Goal: Book appointment/travel/reservation

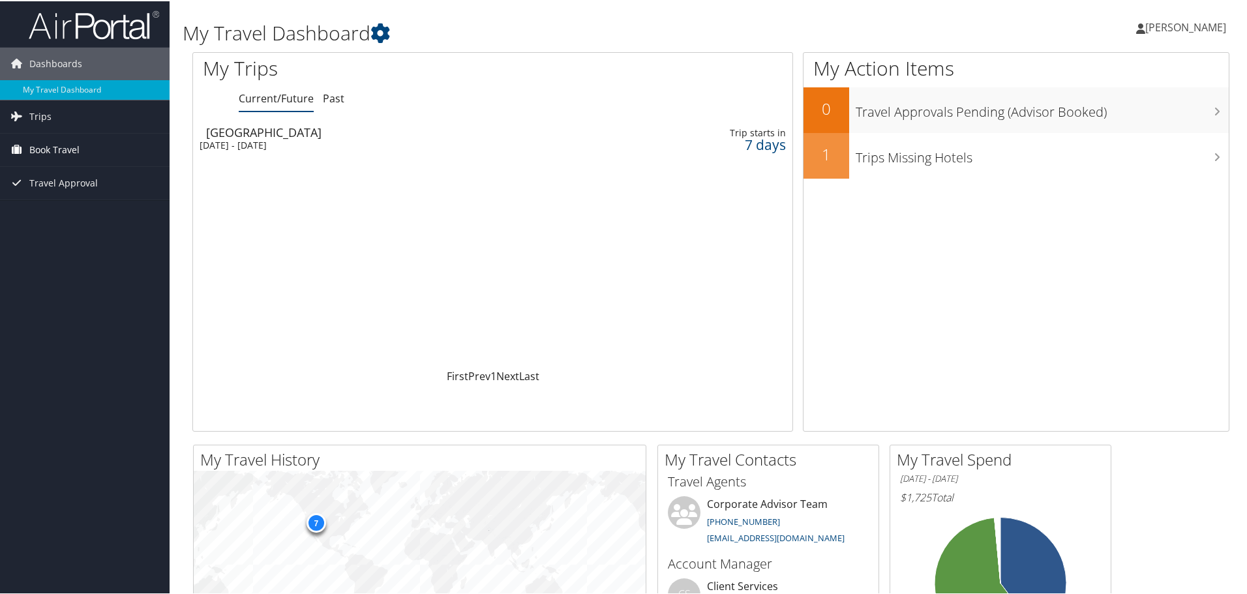
click at [63, 145] on span "Book Travel" at bounding box center [54, 148] width 50 height 33
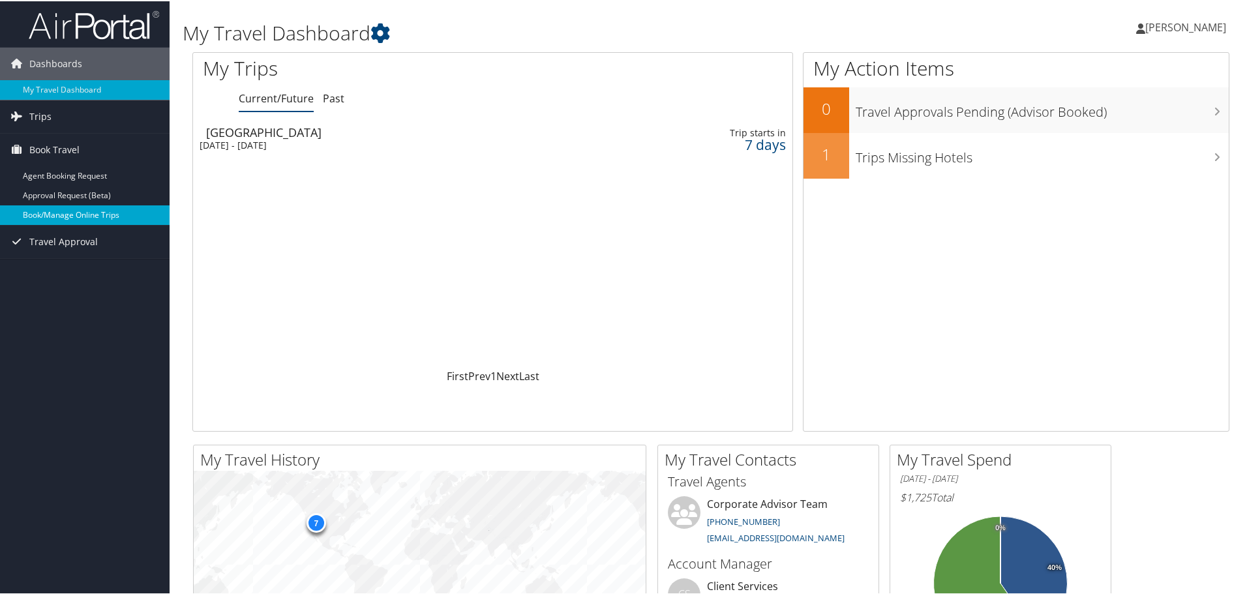
click at [50, 211] on link "Book/Manage Online Trips" at bounding box center [85, 214] width 170 height 20
click at [56, 147] on span "Book Travel" at bounding box center [54, 148] width 50 height 33
click at [58, 213] on link "Book/Manage Online Trips" at bounding box center [85, 214] width 170 height 20
click at [256, 138] on div "[DATE] - [DATE]" at bounding box center [387, 144] width 374 height 12
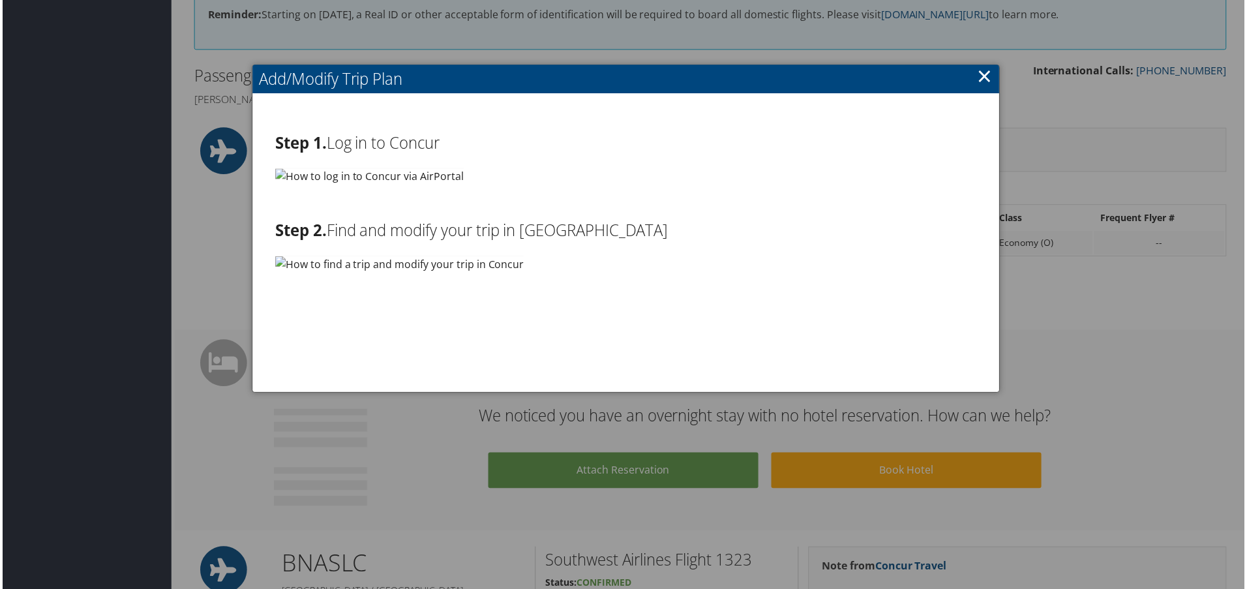
scroll to position [333, 0]
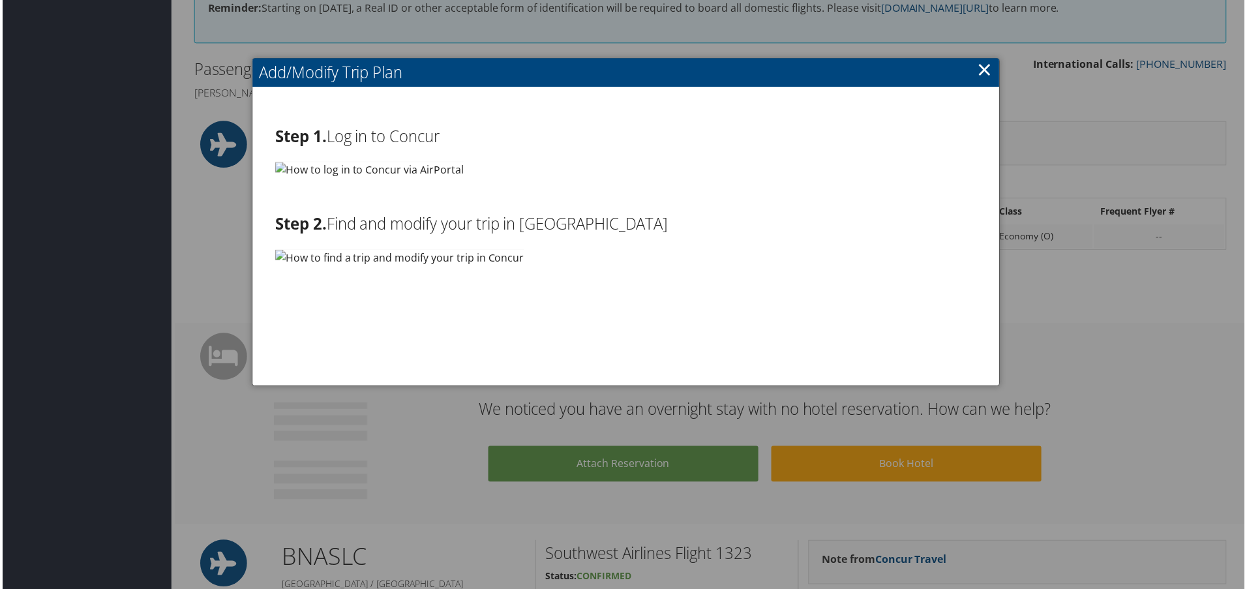
click at [980, 73] on link "×" at bounding box center [986, 70] width 15 height 26
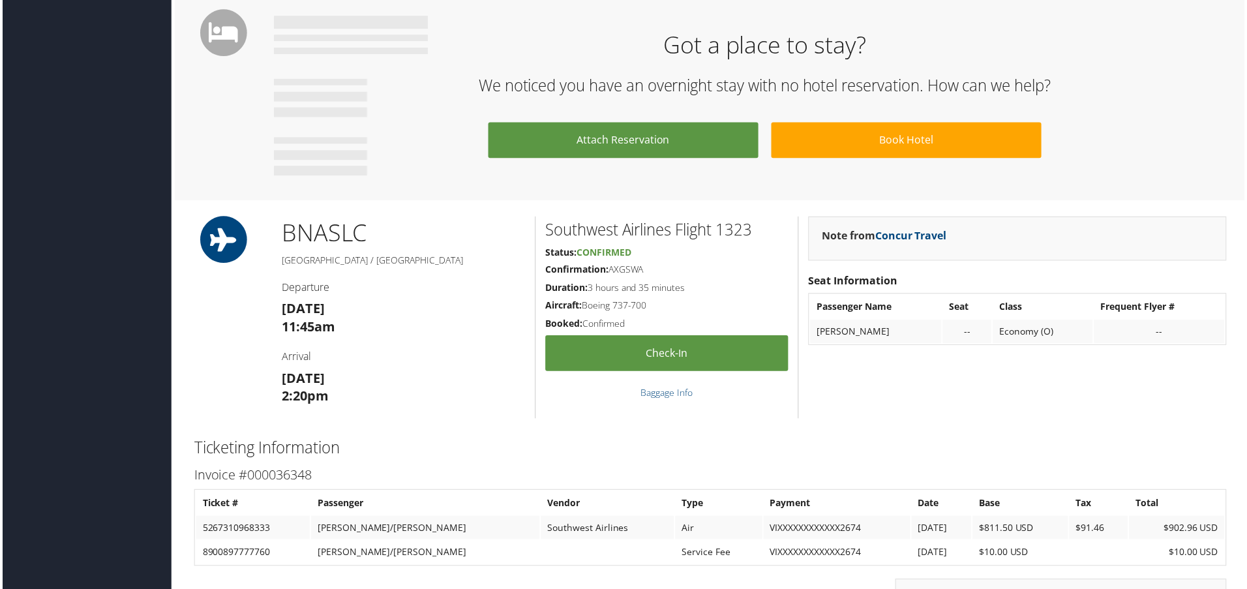
scroll to position [568, 0]
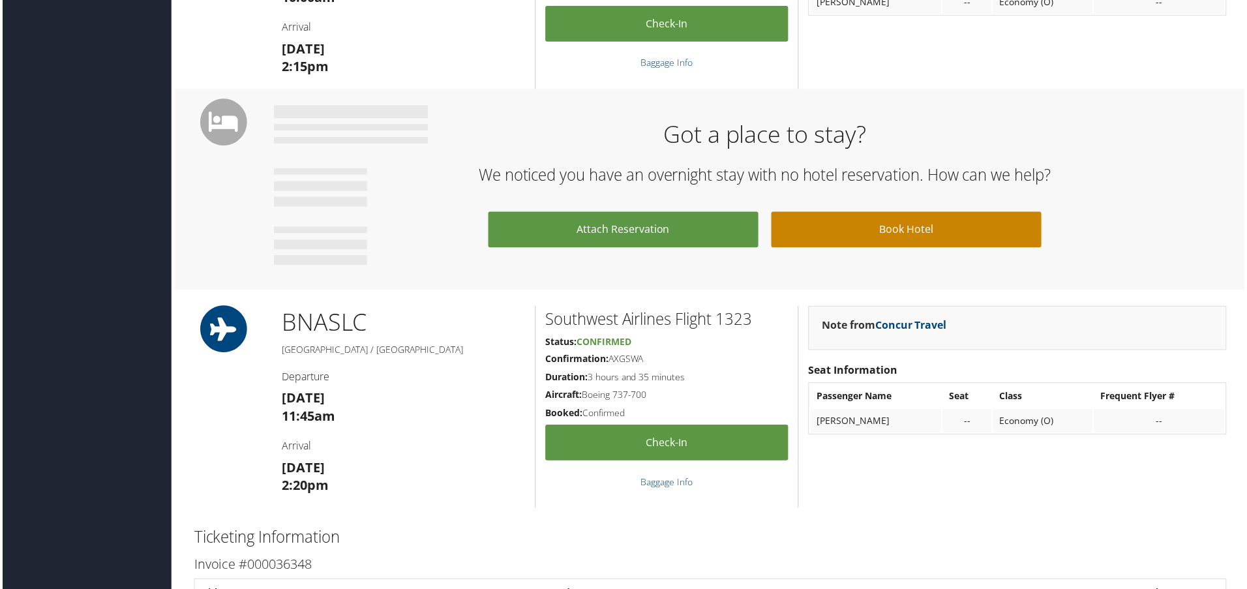
click at [830, 228] on link "Book Hotel" at bounding box center [907, 231] width 271 height 36
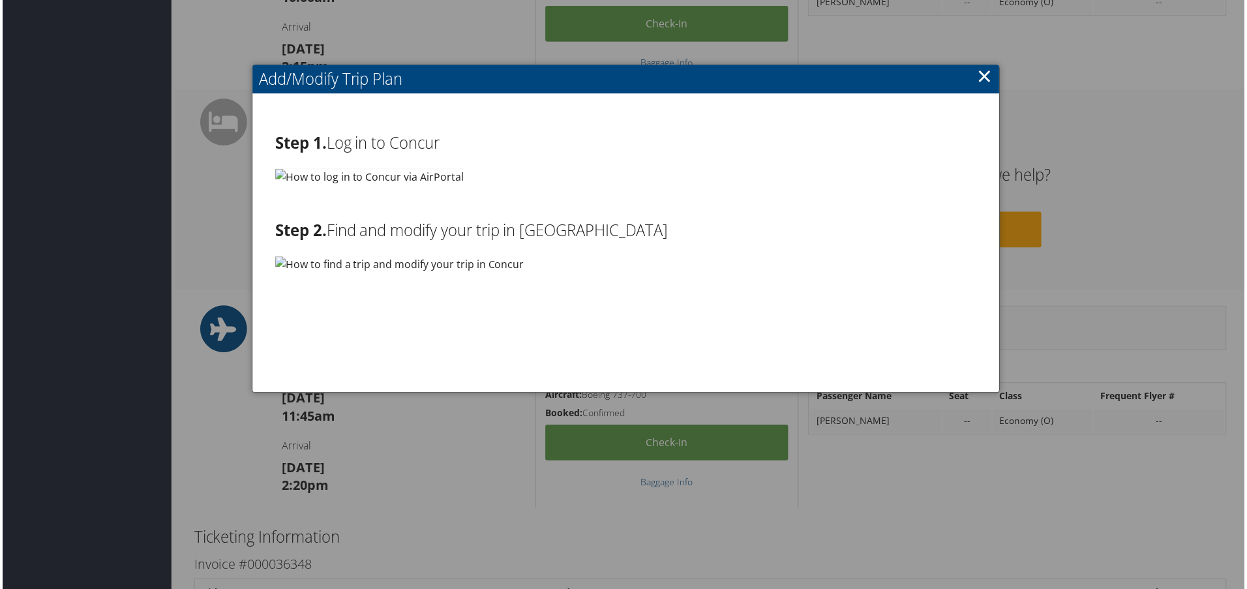
click at [274, 261] on img at bounding box center [399, 265] width 250 height 16
click at [400, 226] on h2 "Step 2. Find and modify your trip in Concur" at bounding box center [626, 231] width 704 height 22
click at [982, 78] on link "×" at bounding box center [986, 76] width 15 height 26
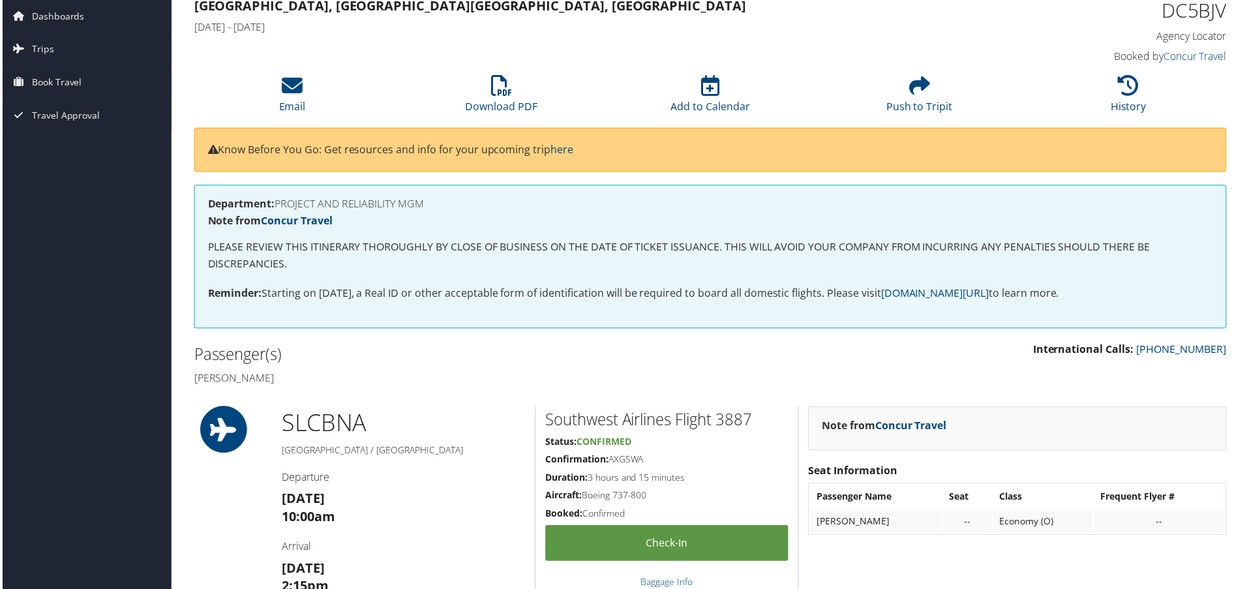
scroll to position [0, 0]
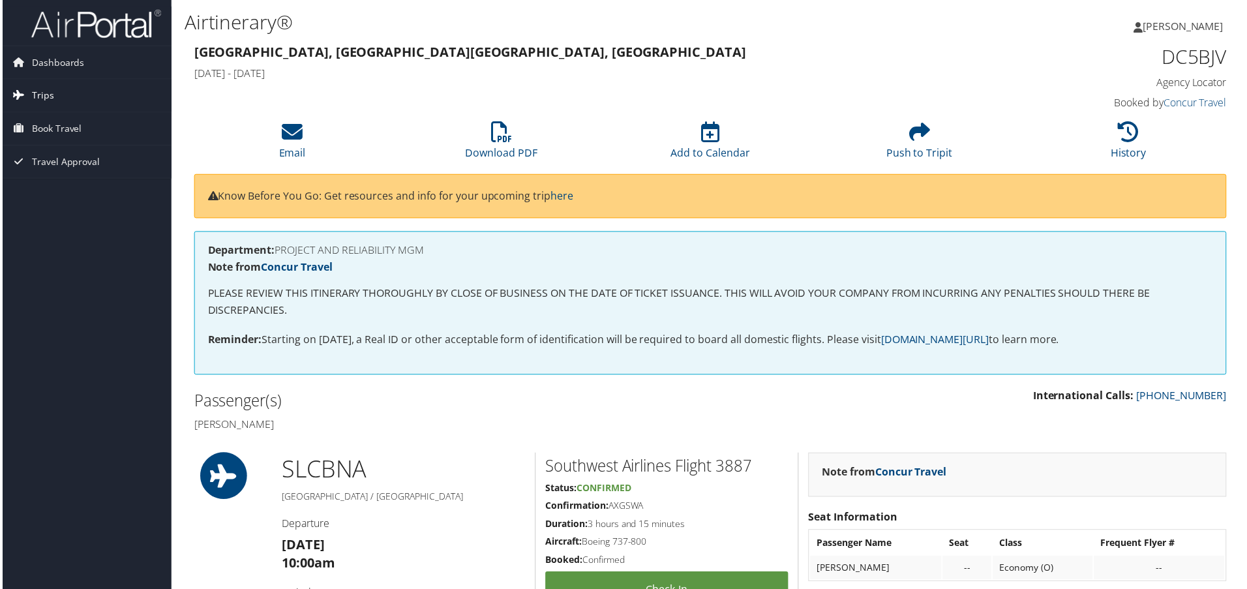
click at [44, 91] on span "Trips" at bounding box center [40, 96] width 22 height 33
click at [46, 121] on link "Current/Future Trips" at bounding box center [85, 122] width 170 height 20
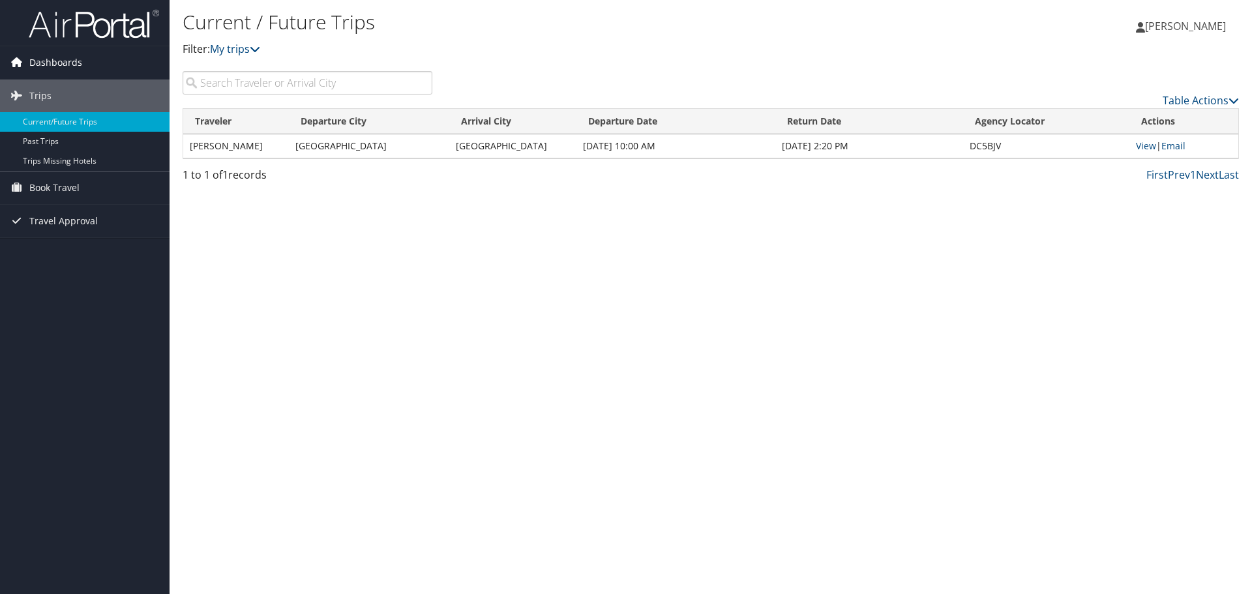
click at [50, 54] on span "Dashboards" at bounding box center [55, 62] width 53 height 33
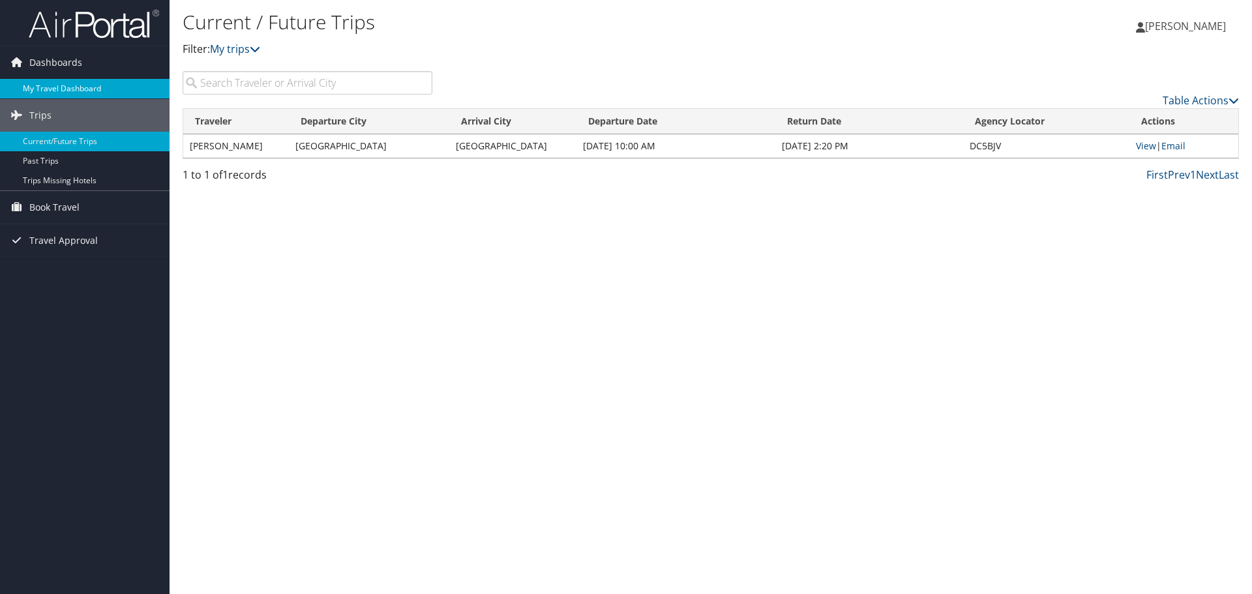
click at [40, 90] on link "My Travel Dashboard" at bounding box center [85, 89] width 170 height 20
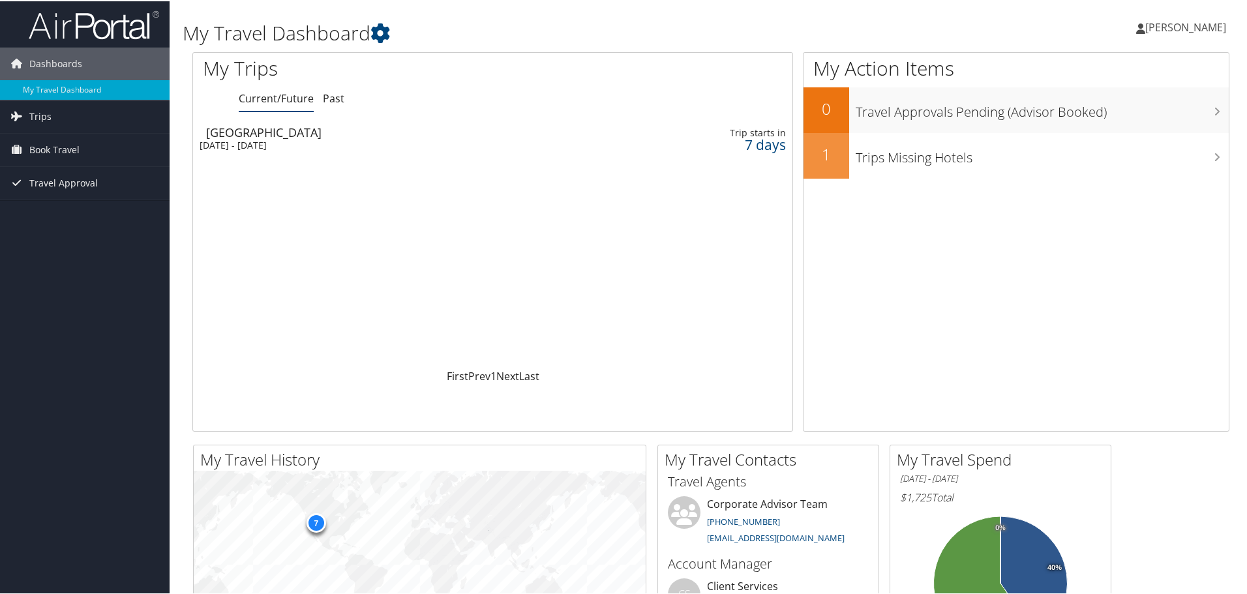
click at [264, 140] on div "[DATE] - [DATE]" at bounding box center [387, 144] width 374 height 12
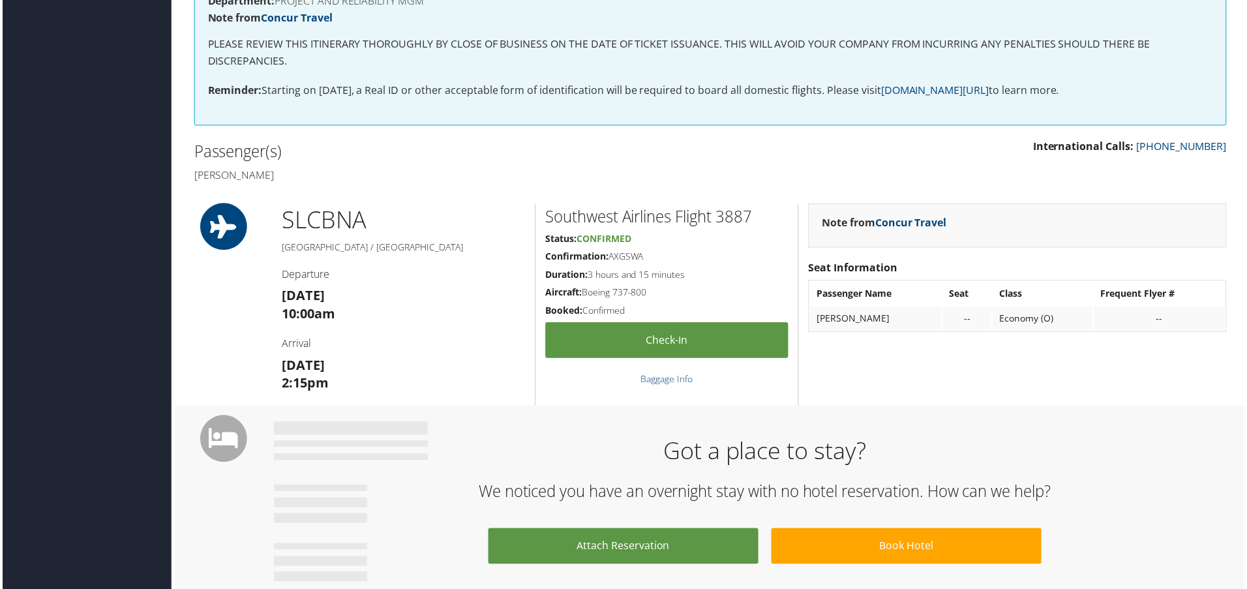
scroll to position [391, 0]
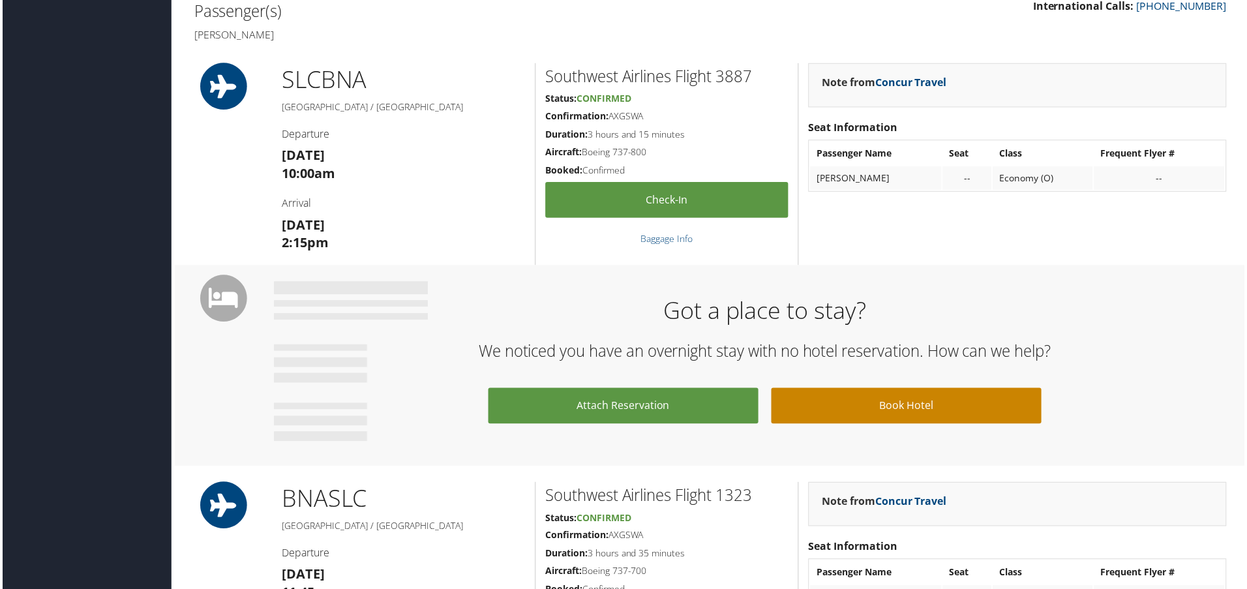
click at [933, 400] on link "Book Hotel" at bounding box center [907, 407] width 271 height 36
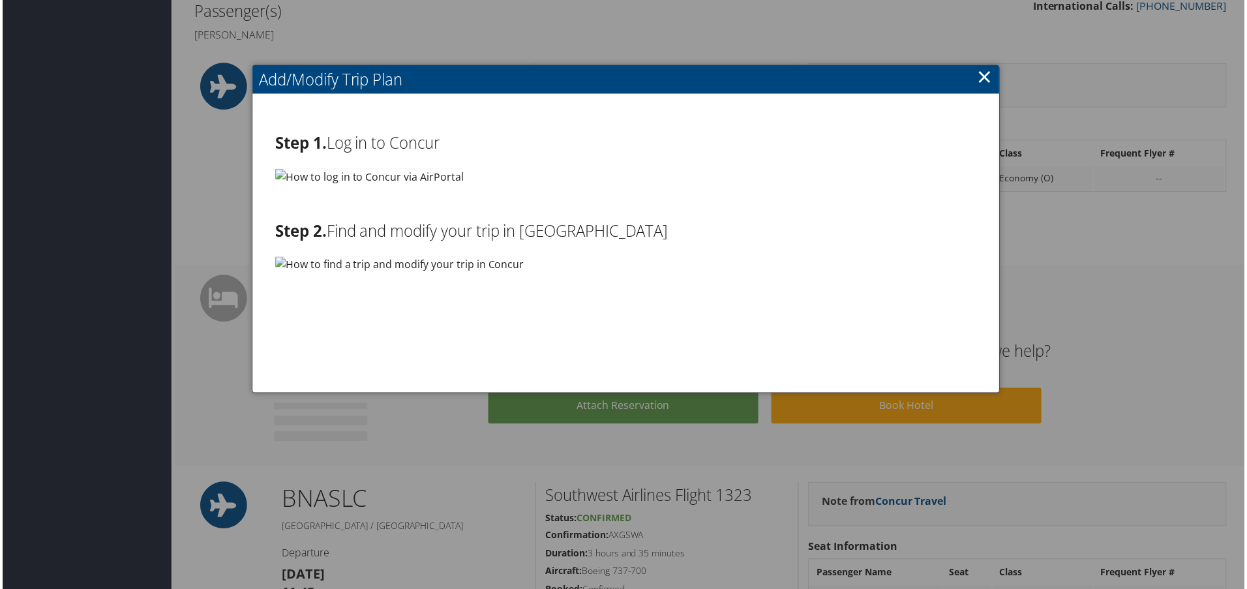
click at [982, 75] on link "×" at bounding box center [986, 76] width 15 height 26
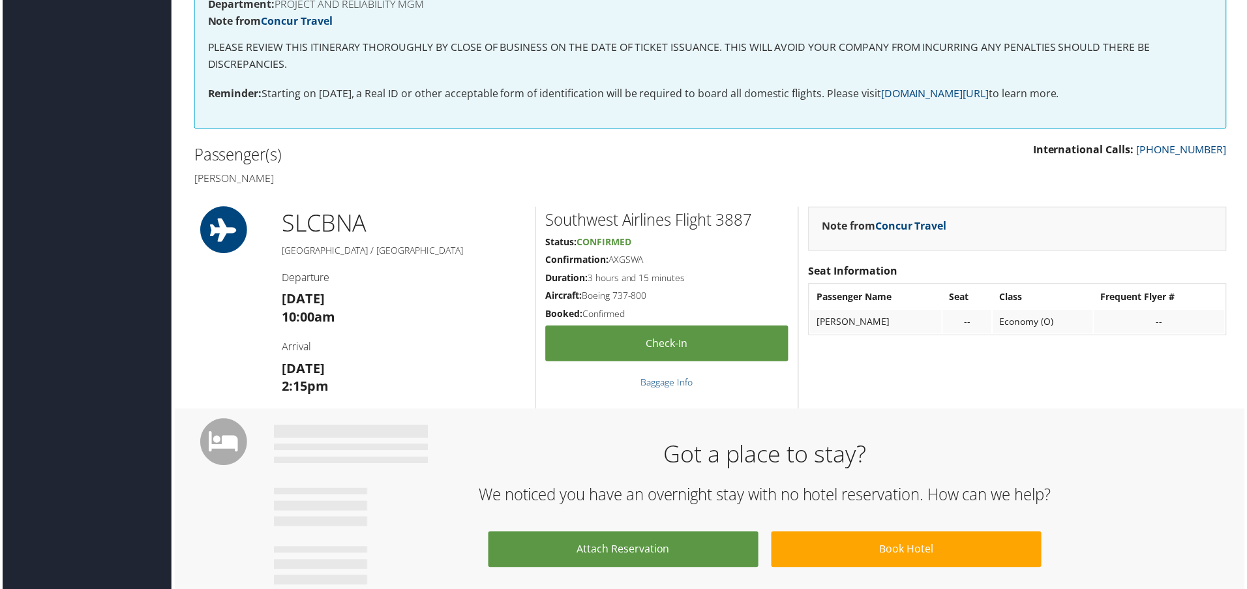
scroll to position [0, 0]
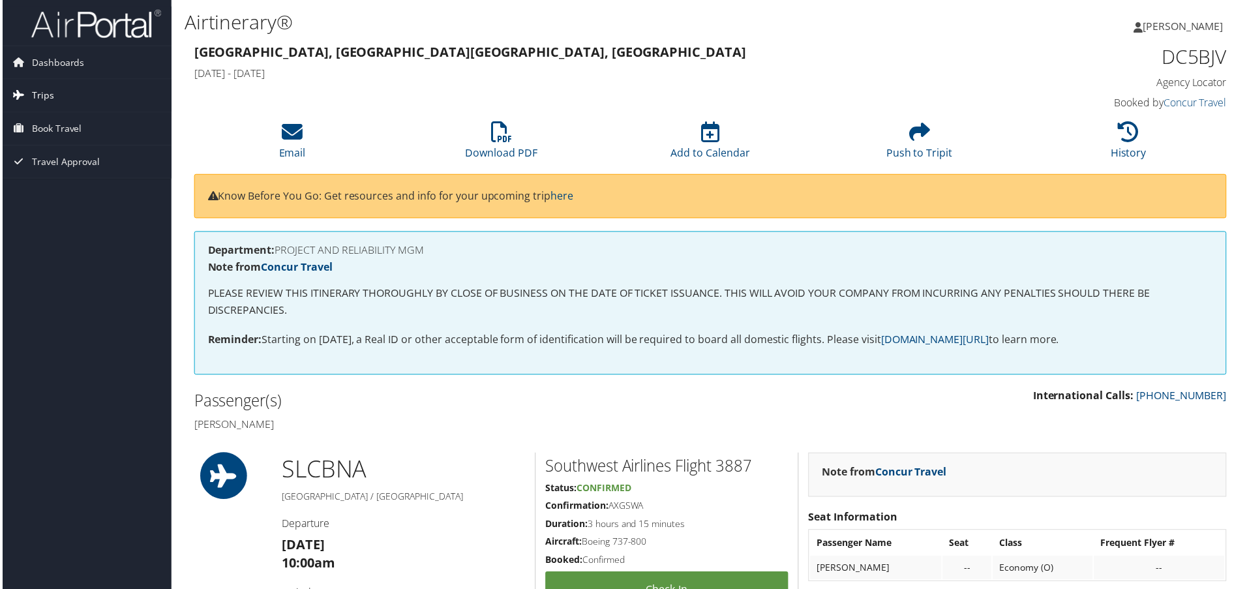
click at [31, 93] on span "Trips" at bounding box center [40, 96] width 22 height 33
click at [51, 190] on span "Book Travel" at bounding box center [54, 188] width 50 height 33
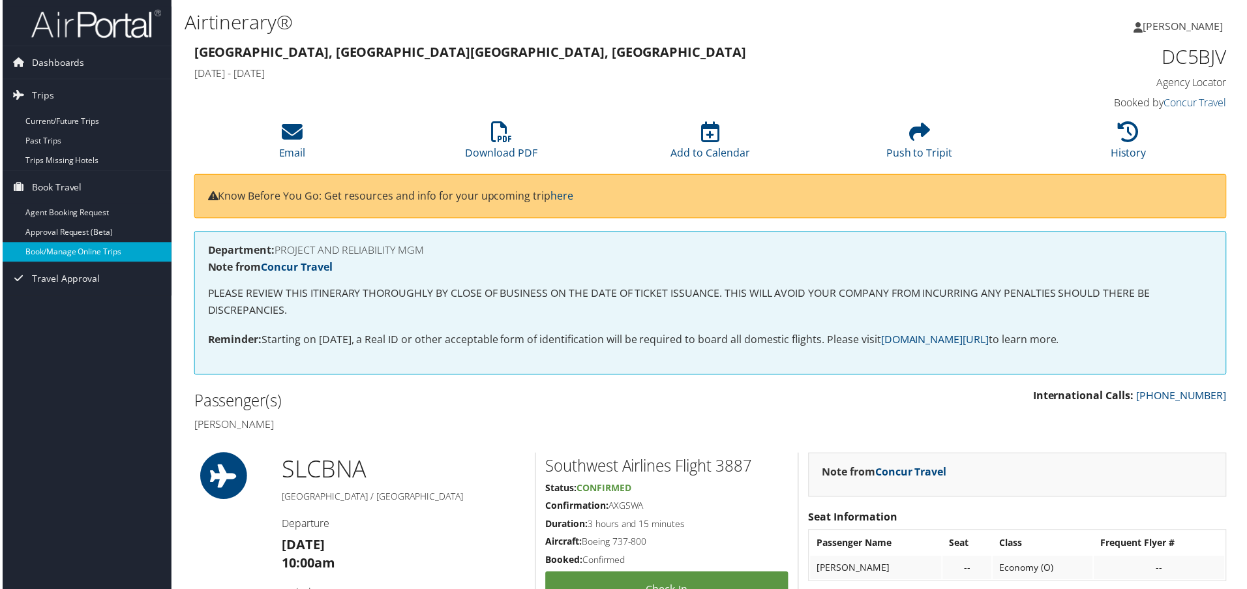
click at [57, 255] on link "Book/Manage Online Trips" at bounding box center [85, 253] width 170 height 20
